Goal: Obtain resource: Download file/media

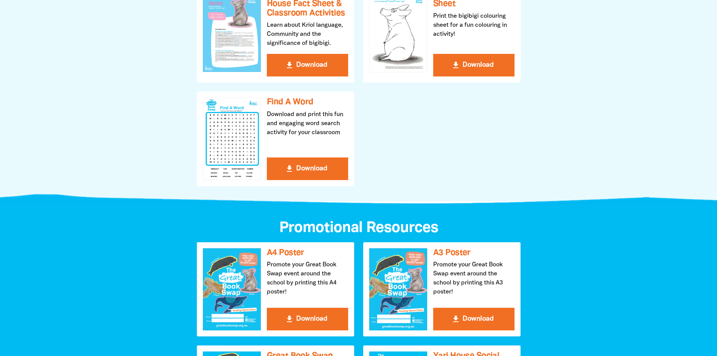
scroll to position [753, 0]
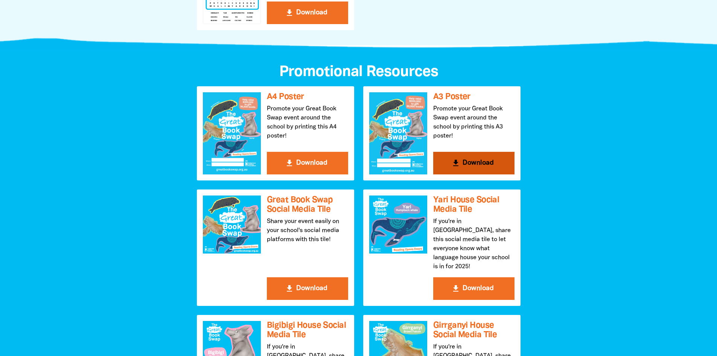
click at [453, 168] on button "get_app Download" at bounding box center [473, 163] width 81 height 23
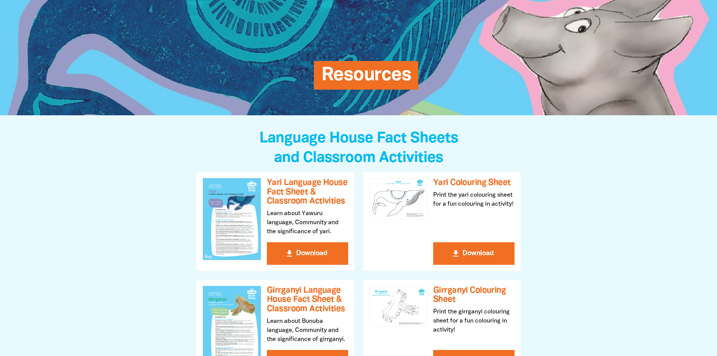
scroll to position [0, 0]
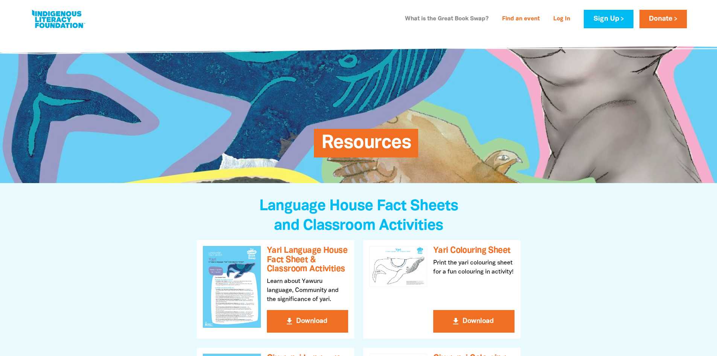
click at [470, 19] on link "What is the Great Book Swap?" at bounding box center [447, 19] width 93 height 12
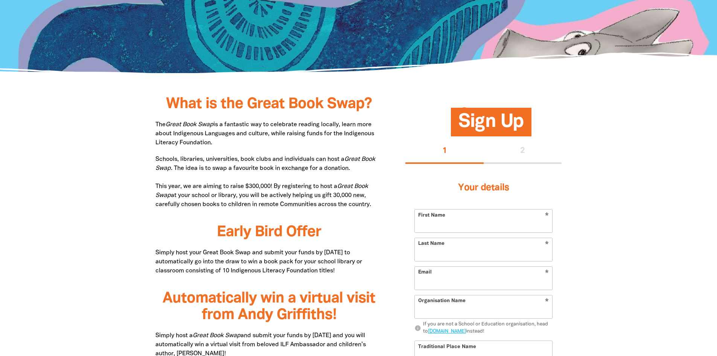
scroll to position [288, 0]
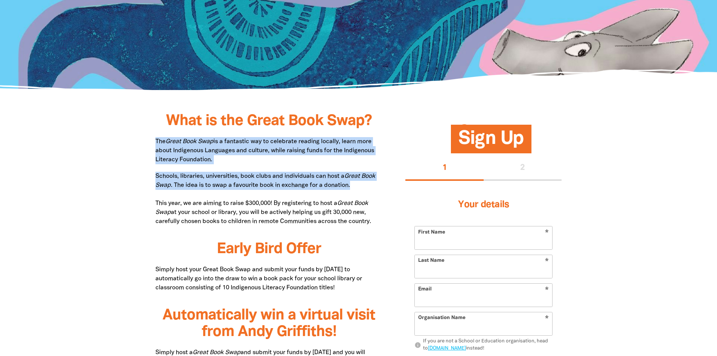
drag, startPoint x: 353, startPoint y: 184, endPoint x: 154, endPoint y: 142, distance: 203.6
copy div "The Great Book Swap is a fantastic way to celebrate reading locally, learn more…"
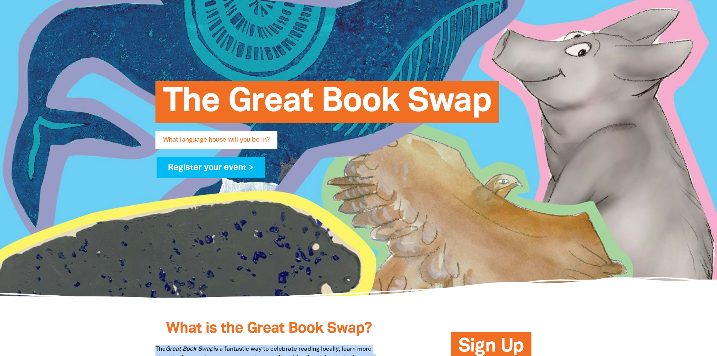
scroll to position [0, 0]
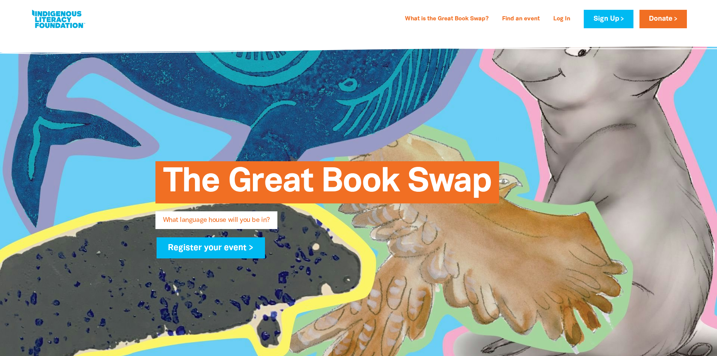
click at [58, 26] on link at bounding box center [58, 19] width 56 height 23
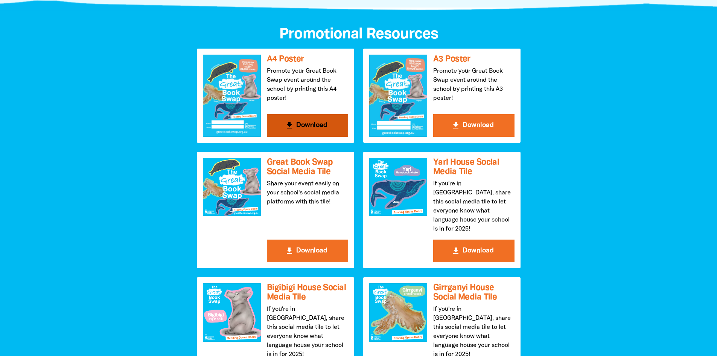
scroll to position [753, 0]
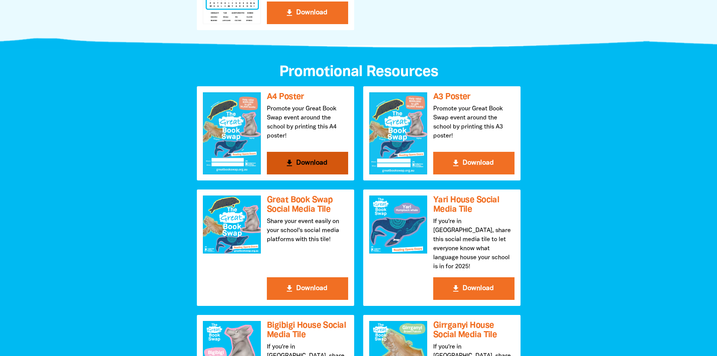
click at [321, 169] on button "get_app Download" at bounding box center [307, 163] width 81 height 23
